Goal: Find specific page/section: Find specific page/section

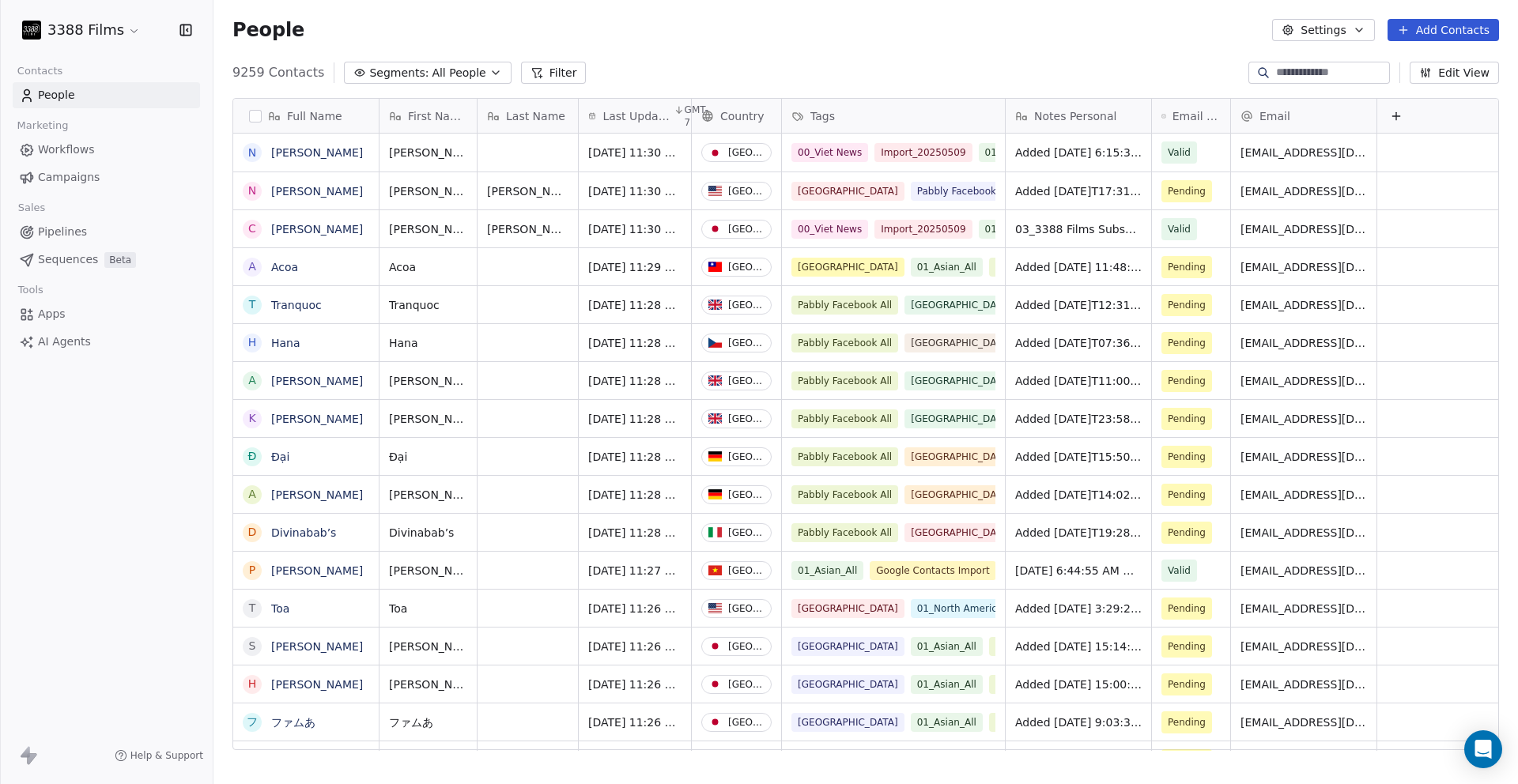
scroll to position [678, 1293]
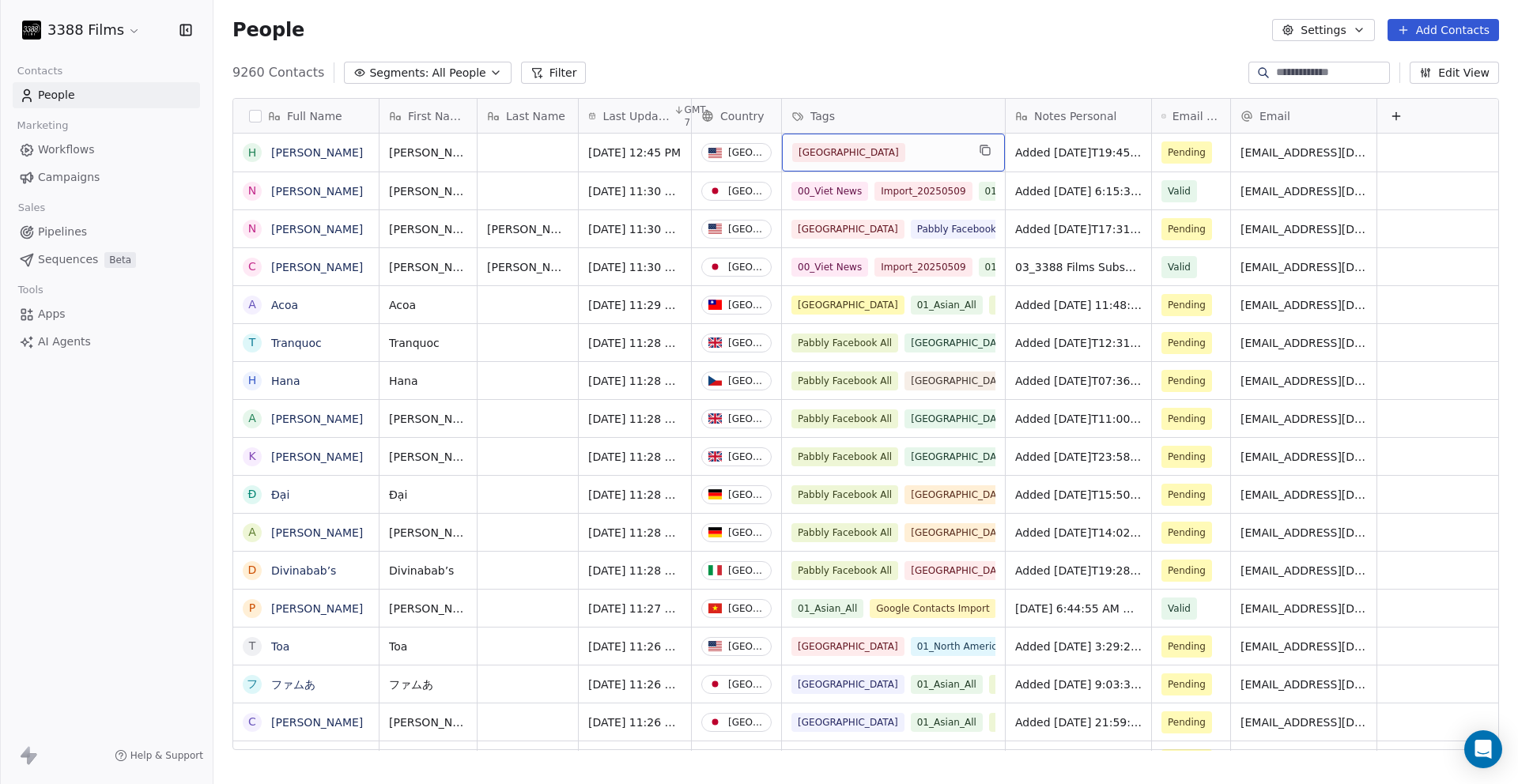
click at [907, 150] on div "[GEOGRAPHIC_DATA]" at bounding box center [879, 152] width 174 height 19
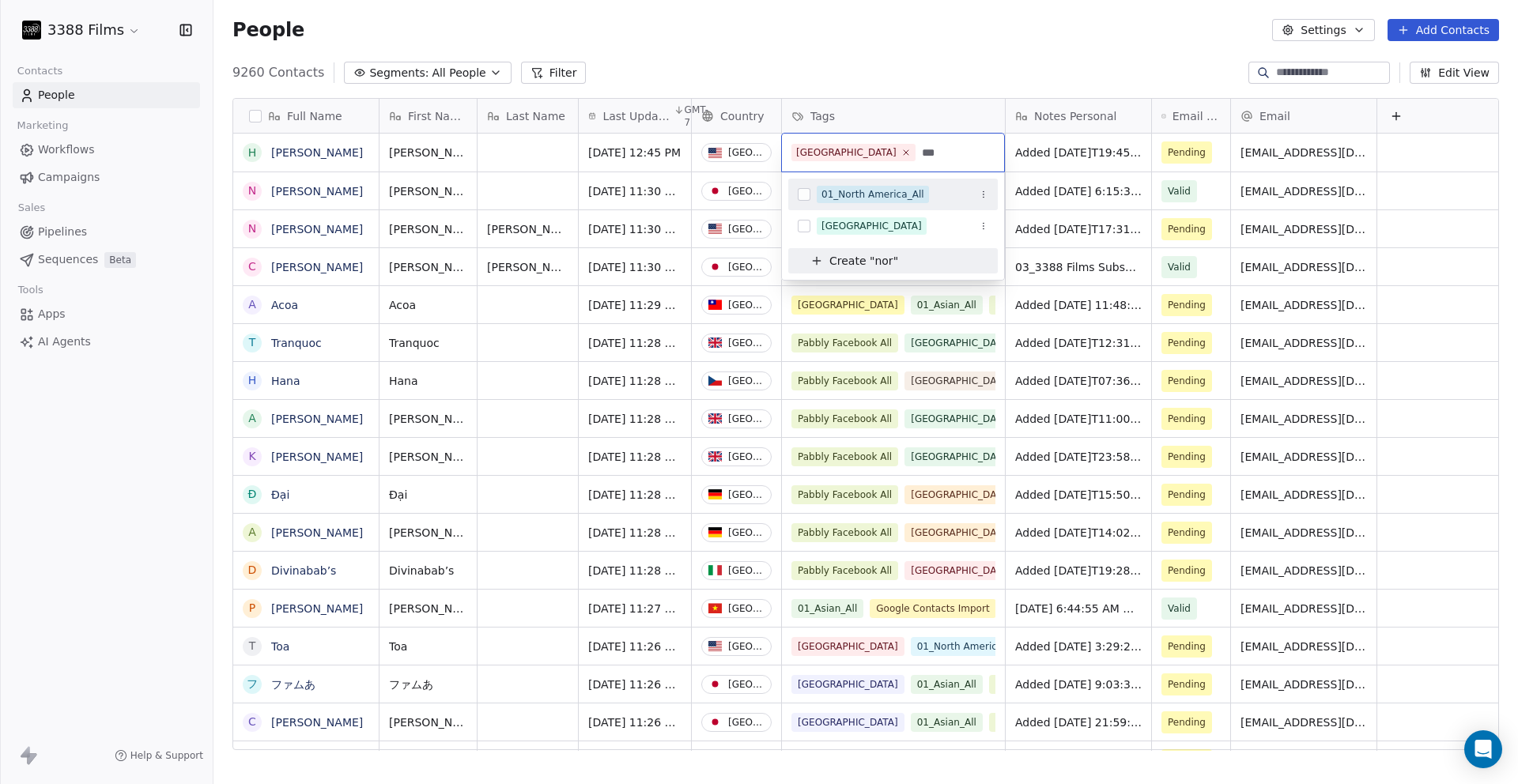
type input "***"
click at [900, 193] on div "01_North America_All" at bounding box center [873, 194] width 103 height 14
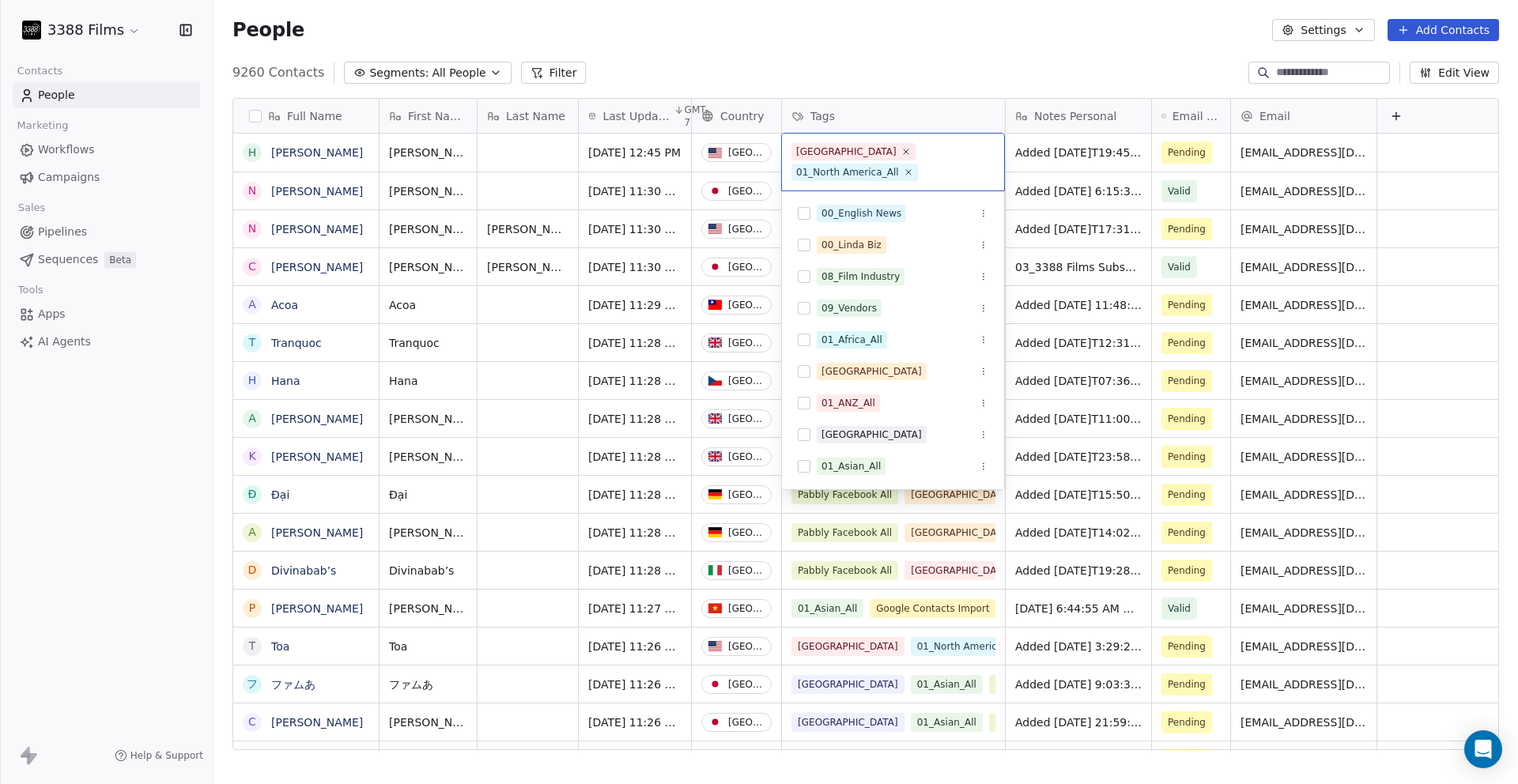
click at [1063, 156] on html "3388 Films Contacts People Marketing Workflows Campaigns Sales Pipelines Sequen…" at bounding box center [759, 392] width 1518 height 784
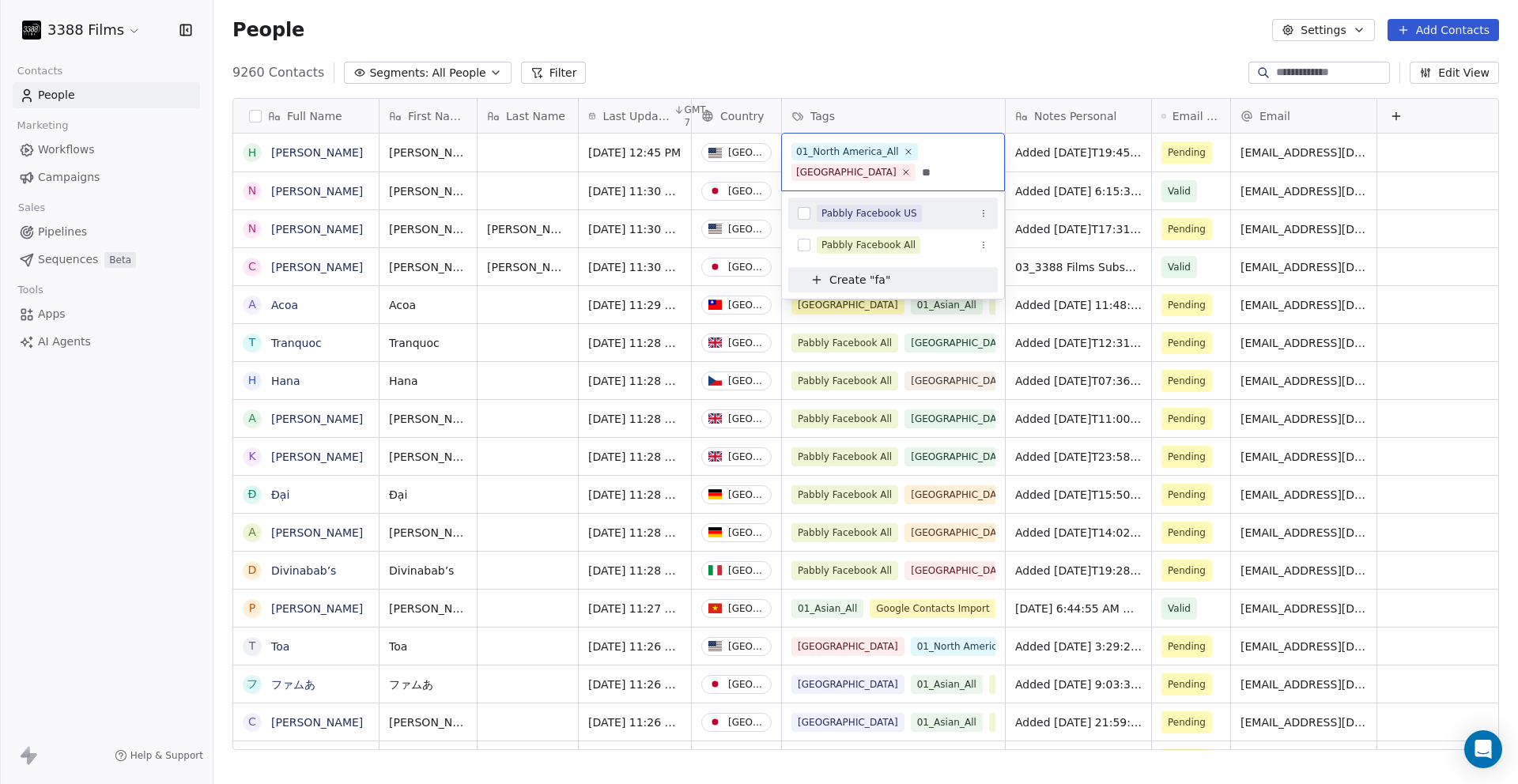
type input "**"
click at [868, 210] on div "Pabbly Facebook US" at bounding box center [869, 213] width 96 height 14
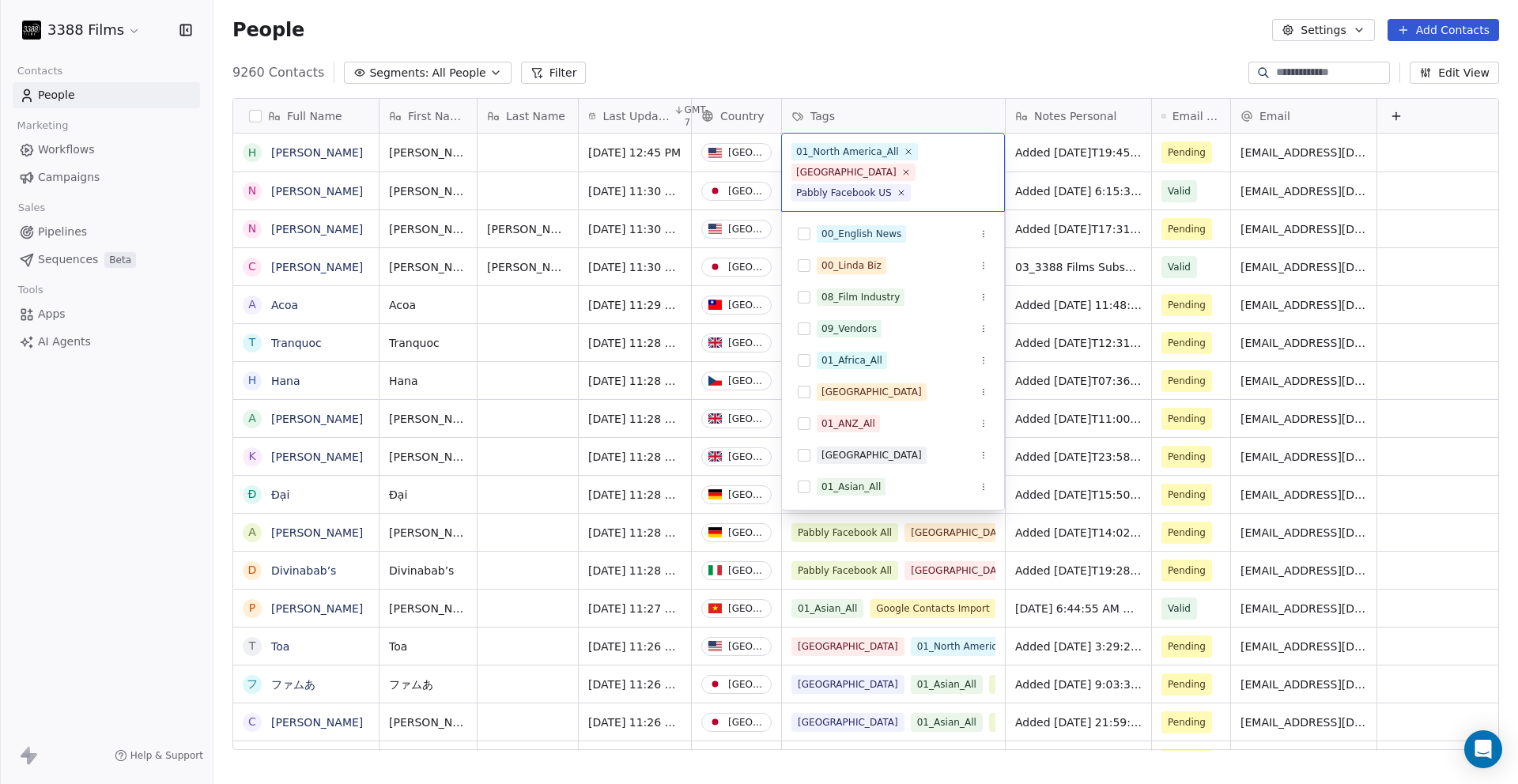
click at [905, 56] on html "3388 Films Contacts People Marketing Workflows Campaigns Sales Pipelines Sequen…" at bounding box center [759, 392] width 1518 height 784
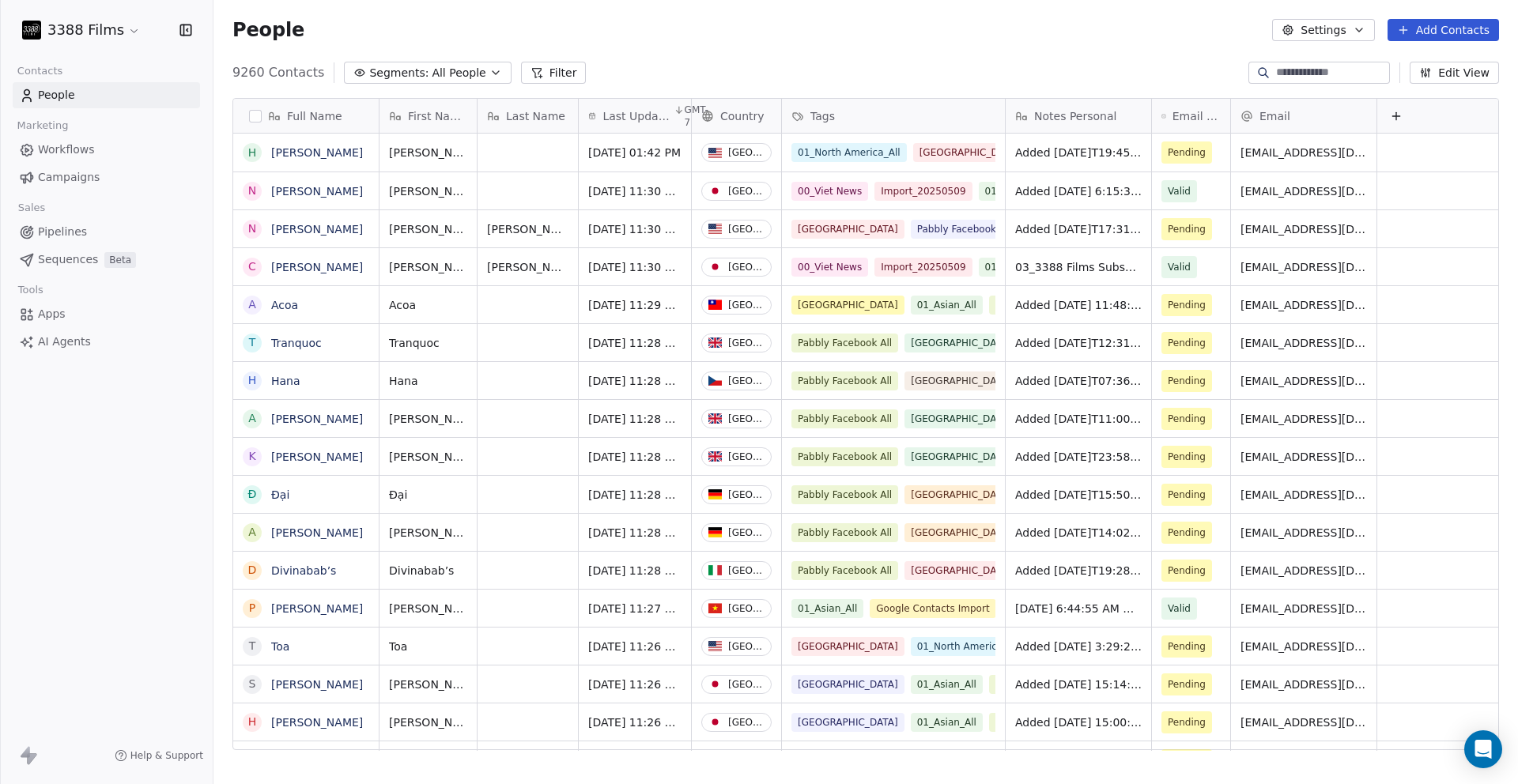
click at [426, 29] on div "People Settings Add Contacts" at bounding box center [866, 30] width 1267 height 22
click at [637, 26] on div "People Settings Add Contacts" at bounding box center [866, 30] width 1267 height 22
click at [66, 147] on span "Workflows" at bounding box center [66, 149] width 57 height 16
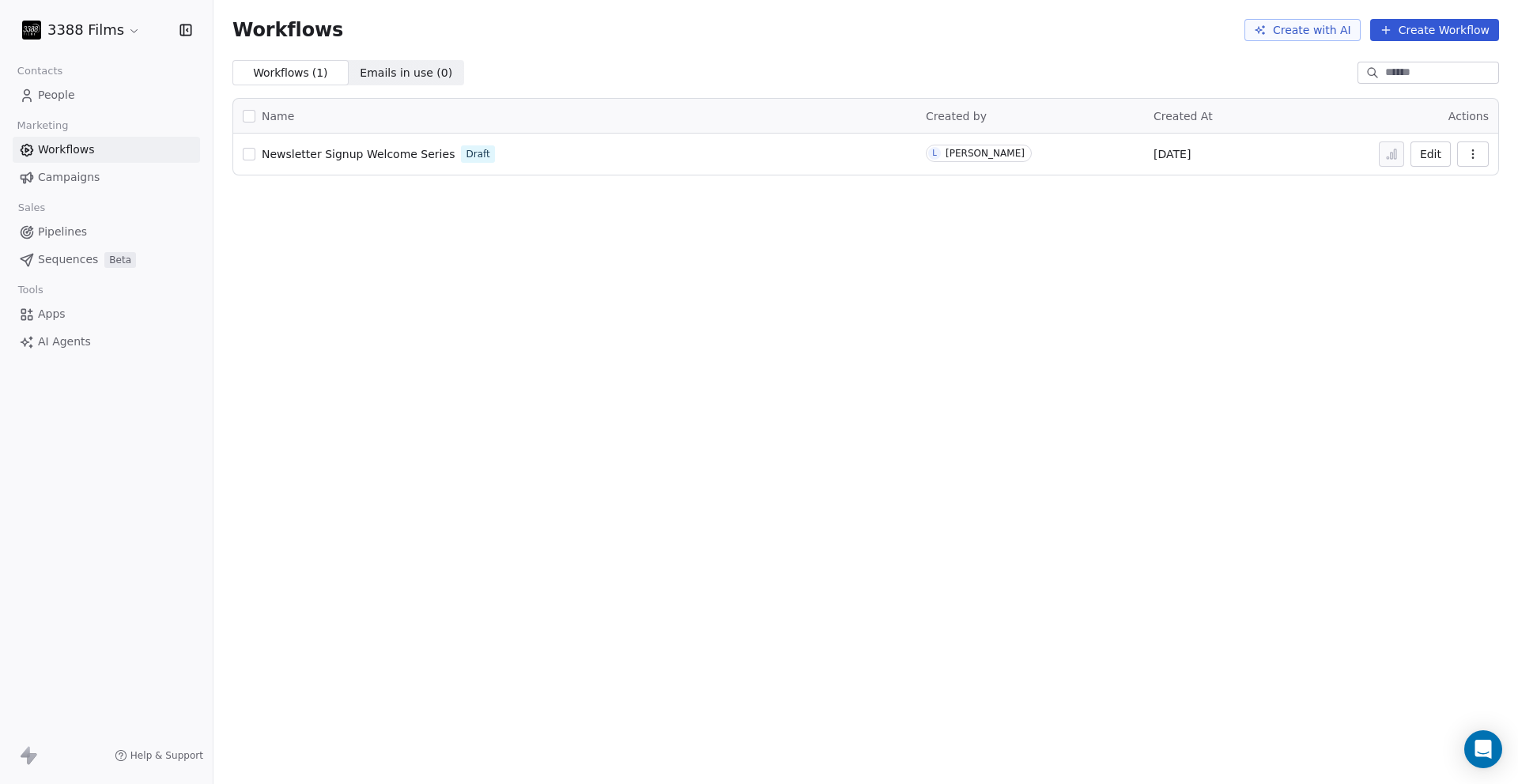
click at [66, 99] on span "People" at bounding box center [56, 95] width 37 height 16
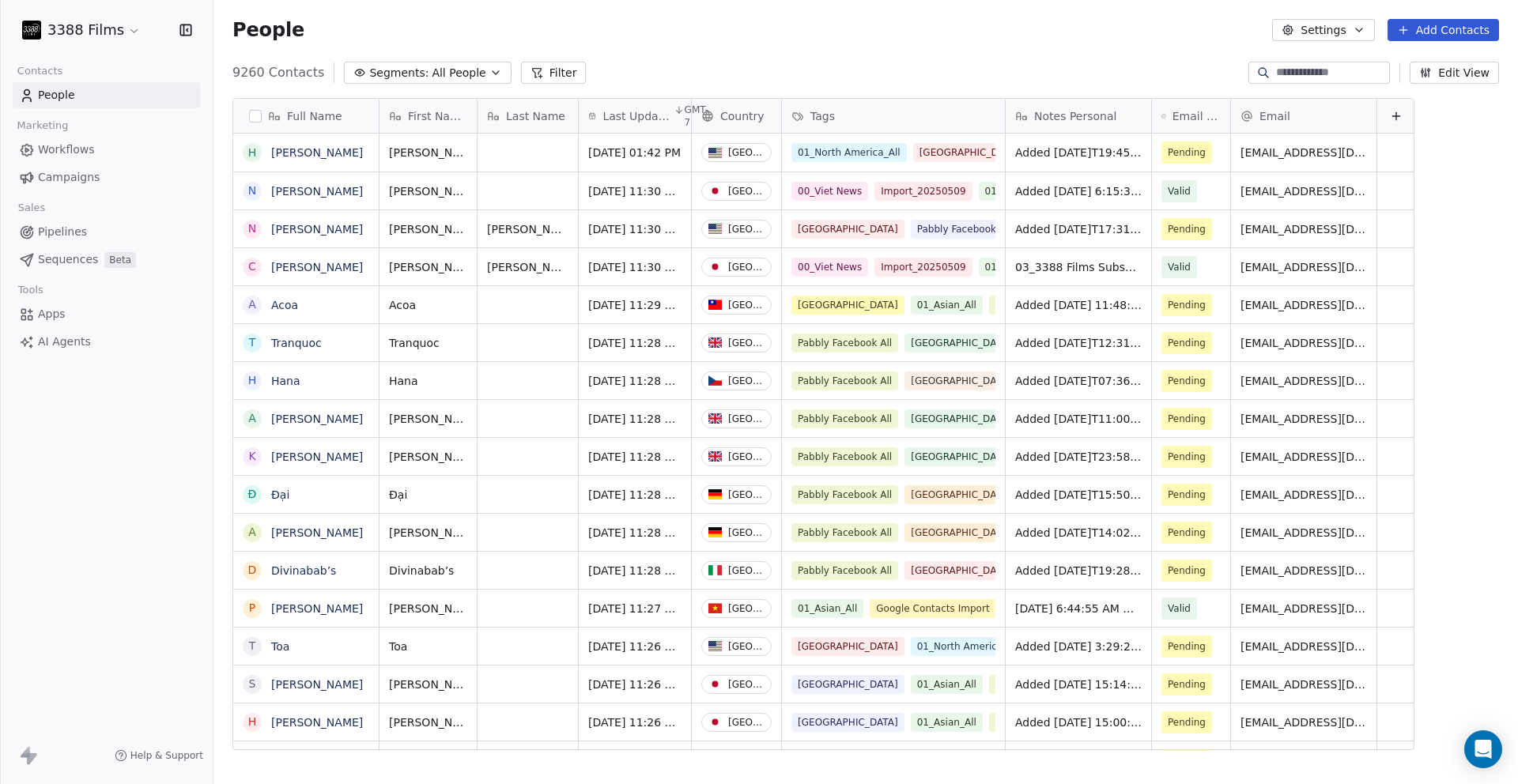
scroll to position [678, 1293]
